Goal: Check status

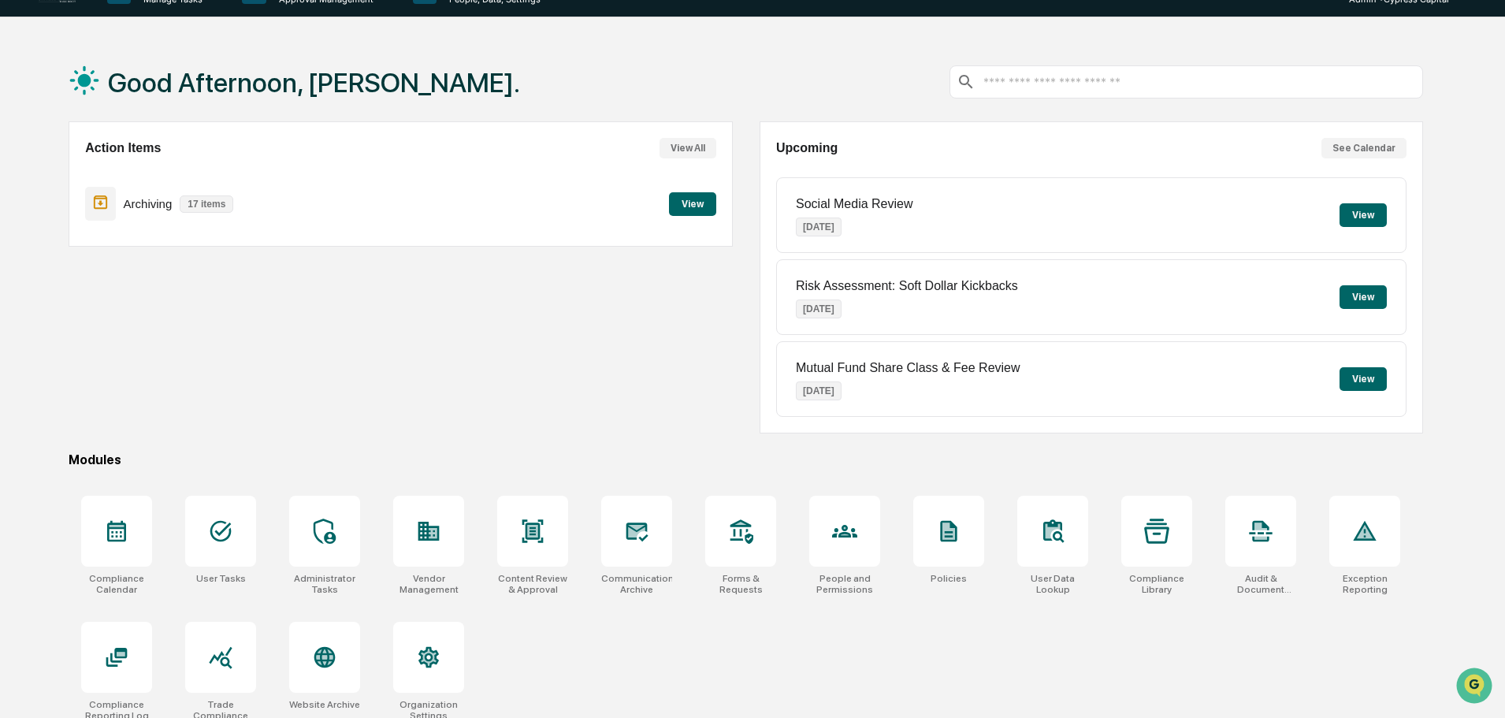
scroll to position [75, 0]
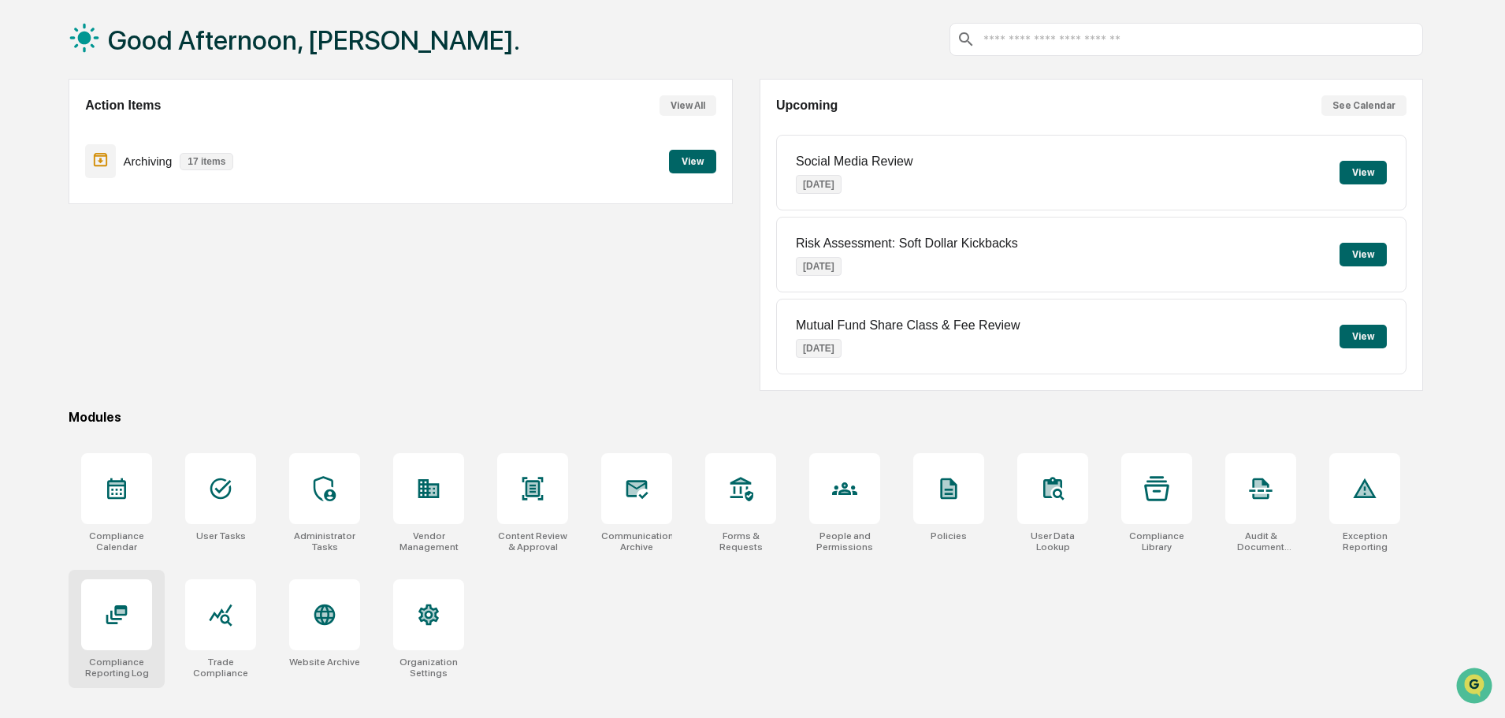
click at [80, 616] on div "Compliance Reporting Log" at bounding box center [117, 629] width 96 height 118
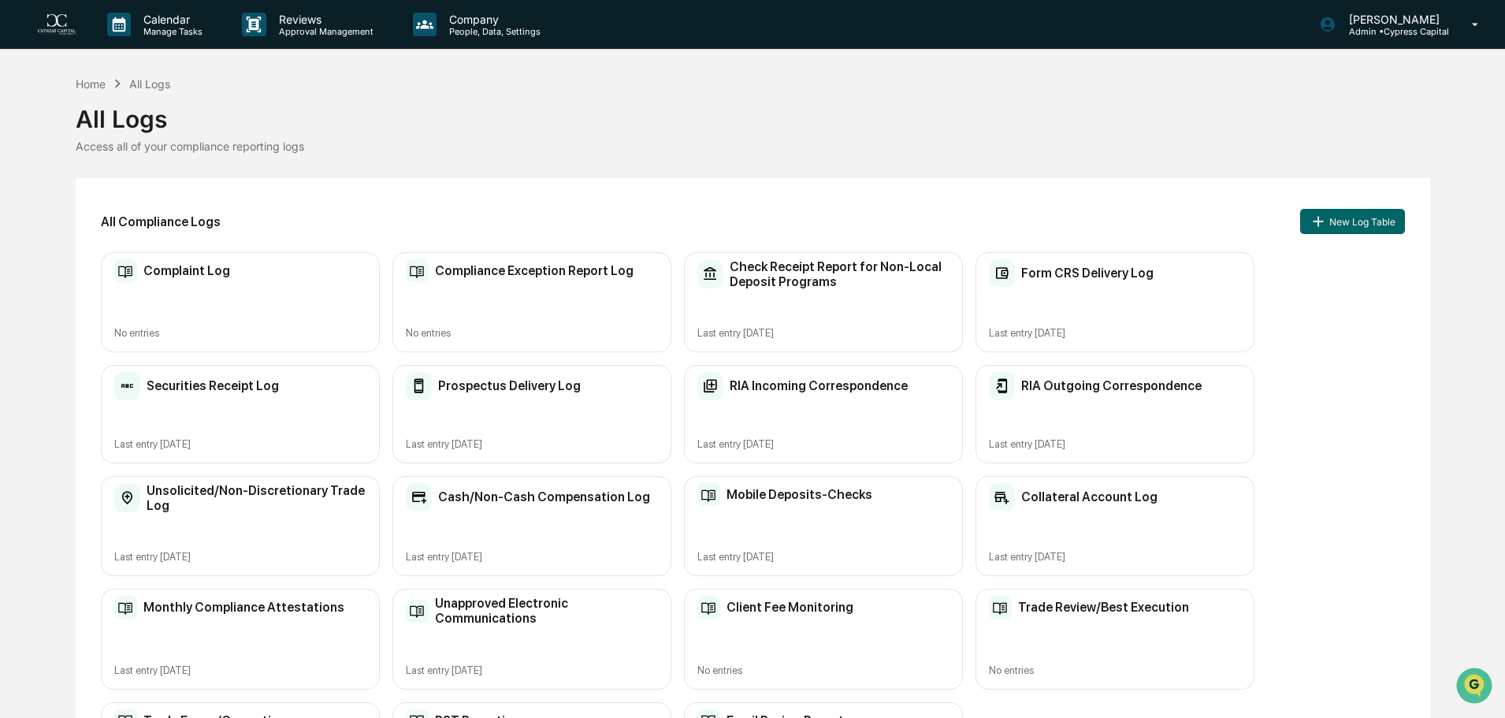
click at [259, 379] on h2 "Securities Receipt Log" at bounding box center [213, 385] width 132 height 15
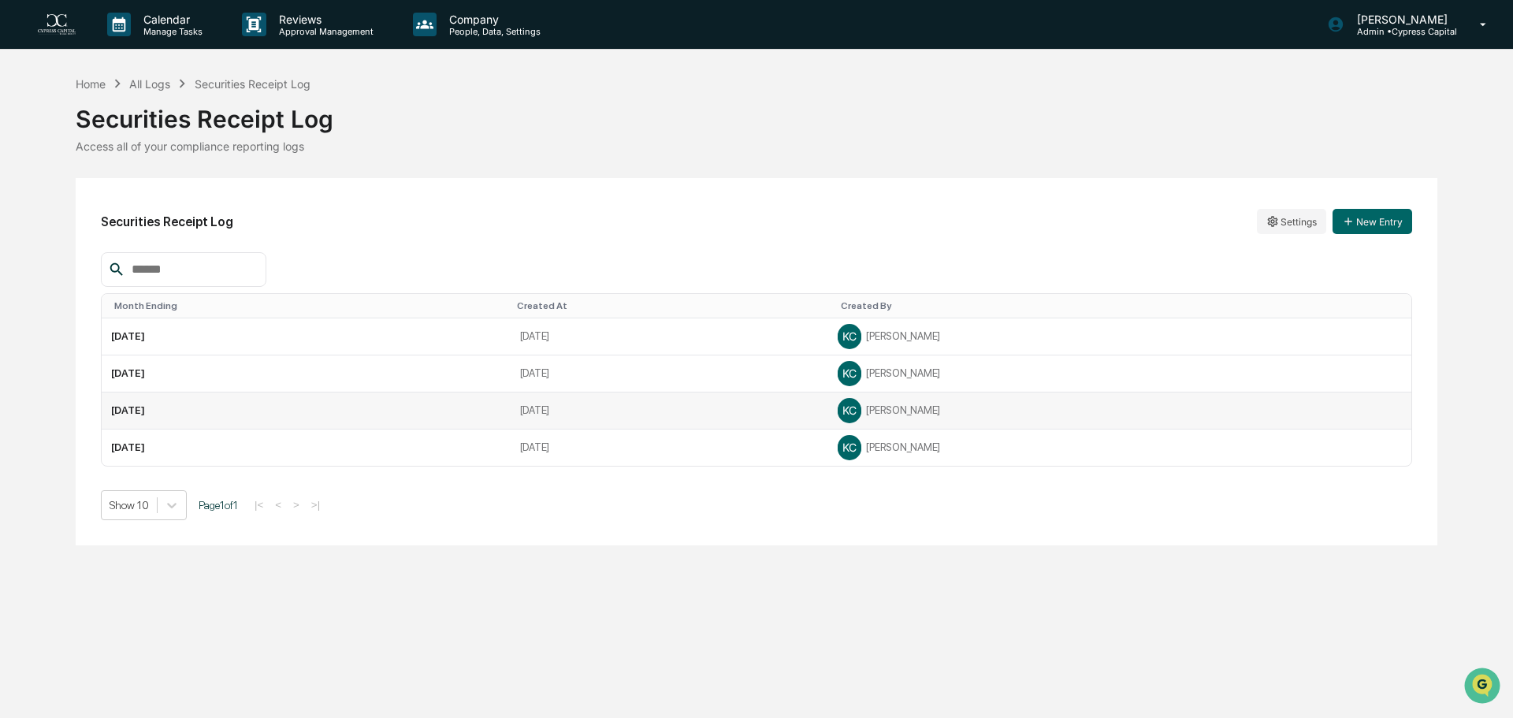
click at [217, 415] on td "[DATE]" at bounding box center [306, 410] width 409 height 37
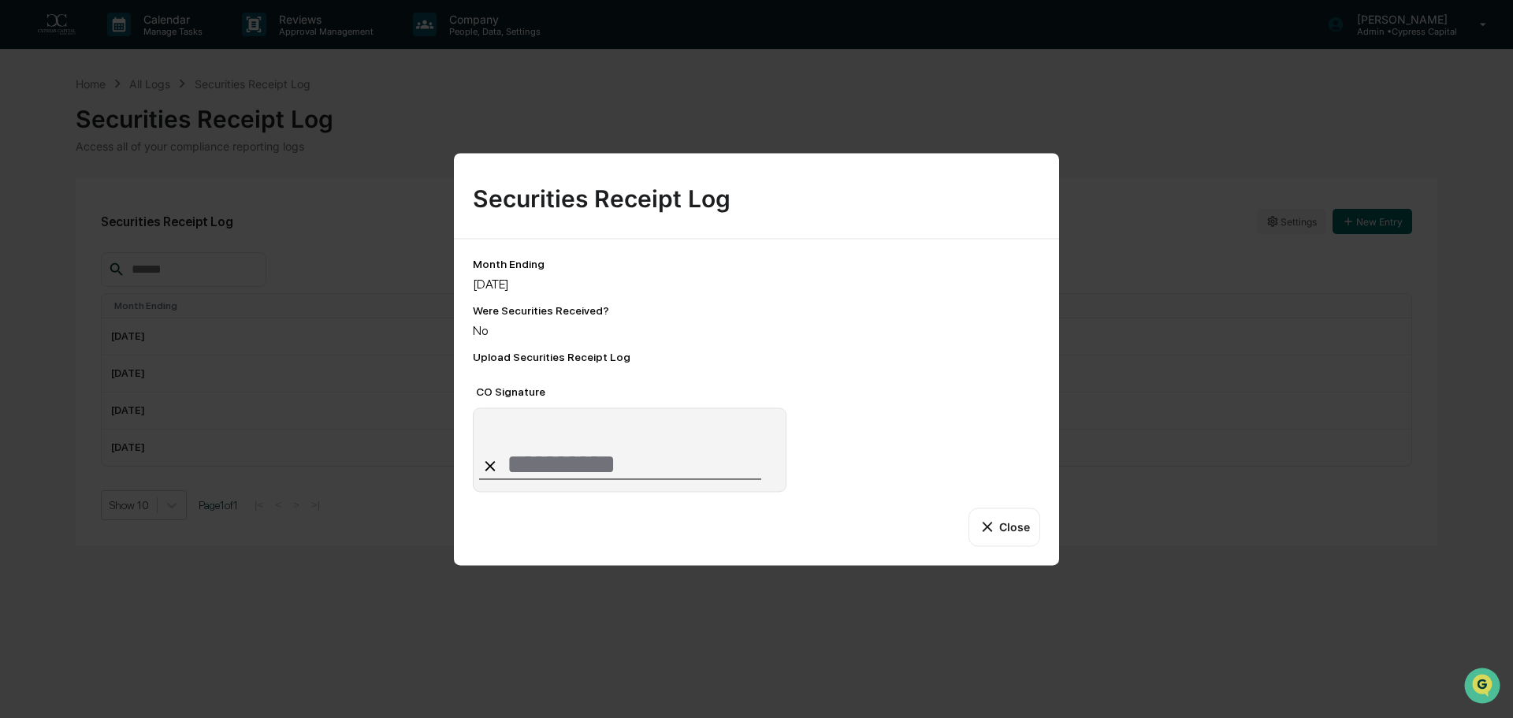
click at [1005, 518] on button "Close" at bounding box center [1004, 527] width 72 height 38
